Goal: Task Accomplishment & Management: Manage account settings

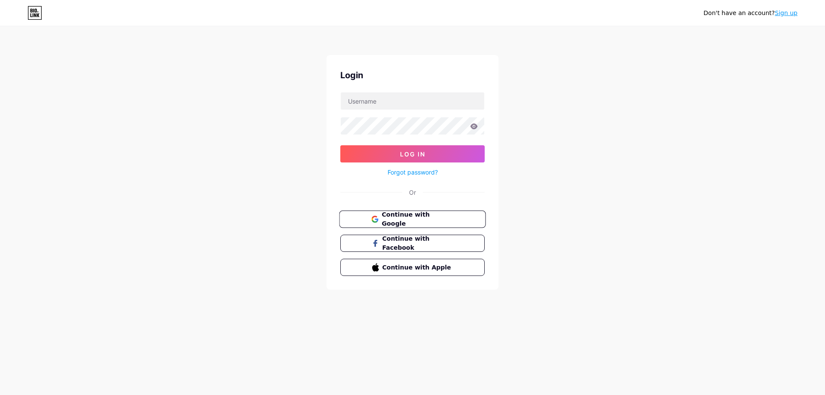
click at [427, 211] on button "Continue with Google" at bounding box center [412, 220] width 147 height 18
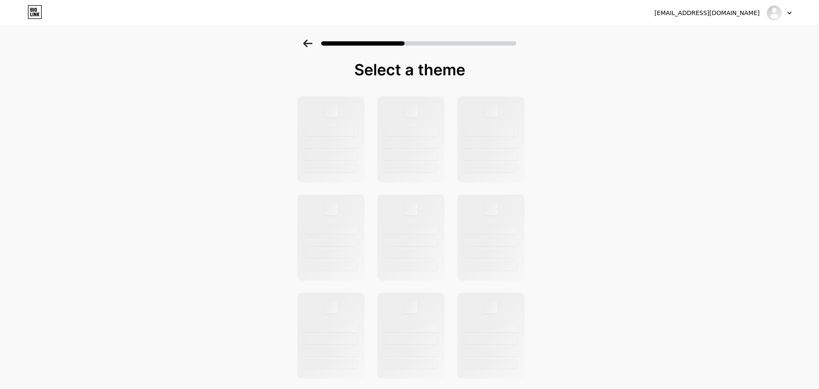
click at [308, 42] on icon at bounding box center [307, 44] width 9 height 8
click at [791, 12] on div "[EMAIL_ADDRESS][DOMAIN_NAME] Logout" at bounding box center [409, 12] width 819 height 15
click at [787, 15] on div at bounding box center [778, 12] width 25 height 15
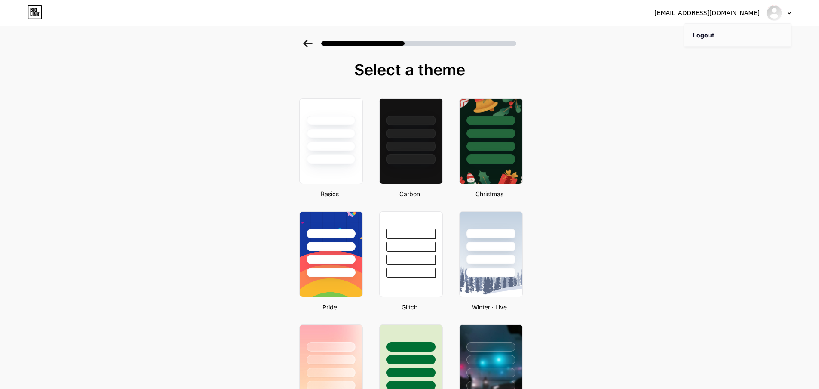
click at [738, 33] on li "Logout" at bounding box center [737, 35] width 107 height 23
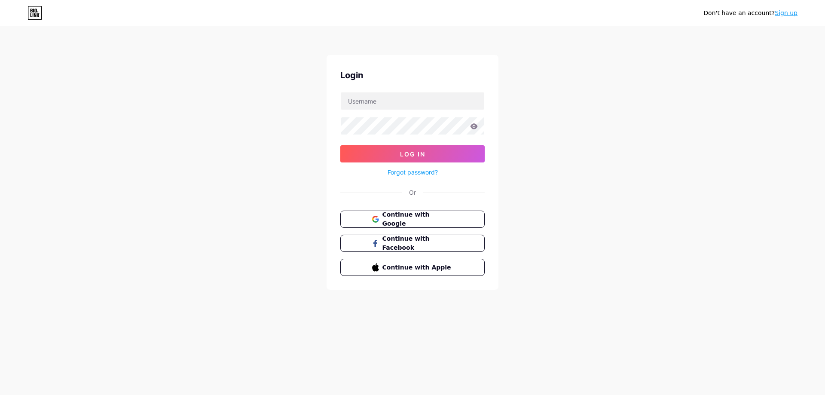
click at [687, 34] on div "Don't have an account? Sign up Login Log In Forgot password? Or Continue with G…" at bounding box center [412, 158] width 825 height 317
click at [432, 222] on span "Continue with Google" at bounding box center [418, 219] width 72 height 18
